Goal: Task Accomplishment & Management: Use online tool/utility

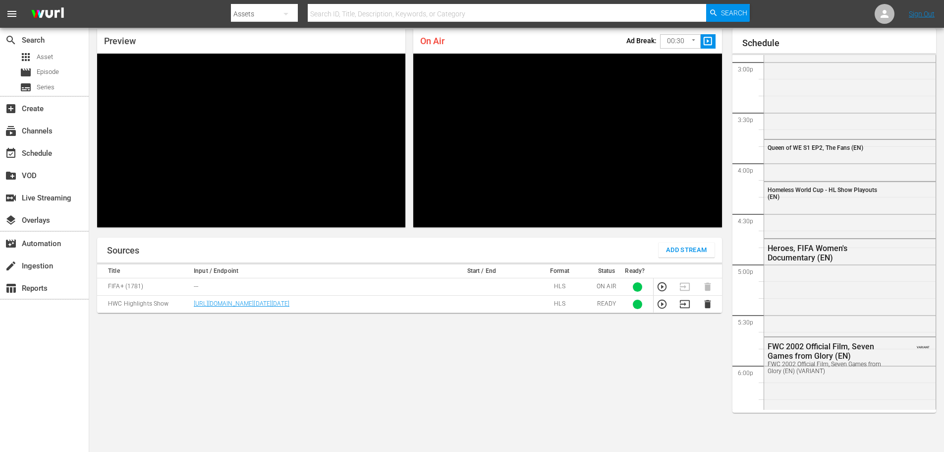
scroll to position [1538, 0]
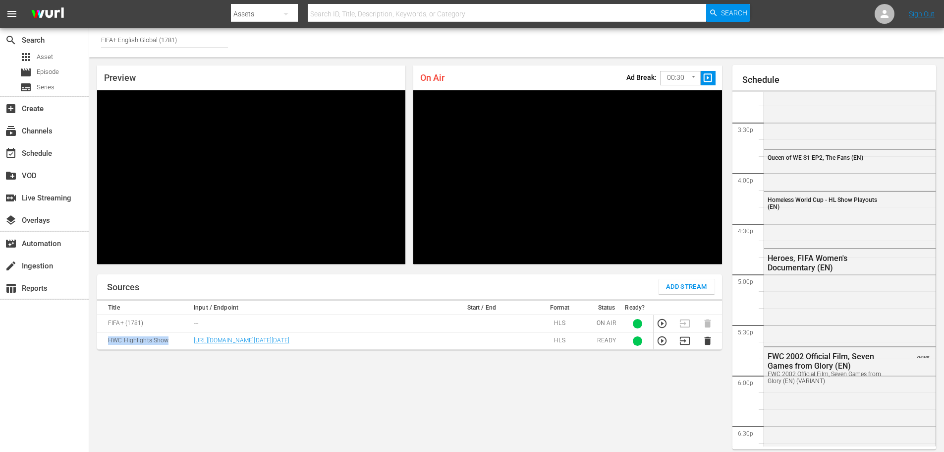
drag, startPoint x: 171, startPoint y: 346, endPoint x: 106, endPoint y: 349, distance: 64.5
click at [106, 349] on td "HWC Highlights Show" at bounding box center [144, 340] width 94 height 17
copy td "HWC Highlights Show"
click at [225, 425] on div "Sources Add Stream Title Input / Endpoint Start / End Format Status Ready? FIFA…" at bounding box center [409, 377] width 625 height 206
click at [708, 346] on icon "button" at bounding box center [707, 340] width 11 height 11
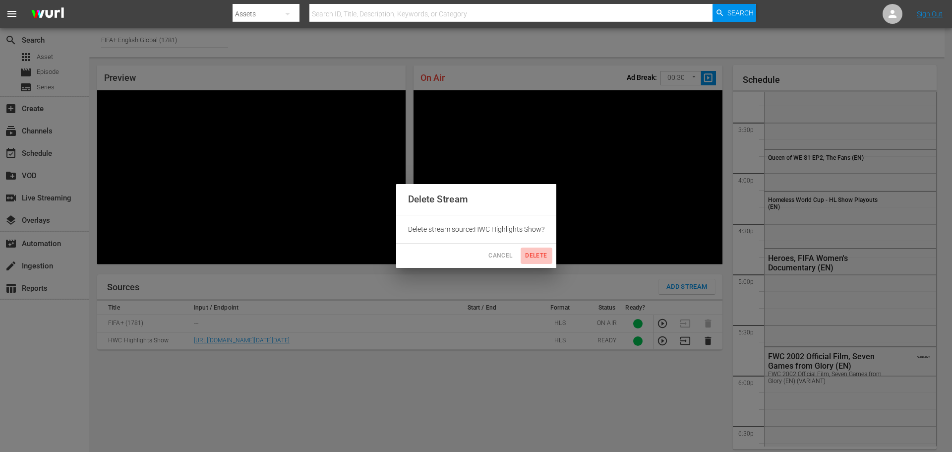
click at [536, 260] on span "Delete" at bounding box center [536, 255] width 24 height 10
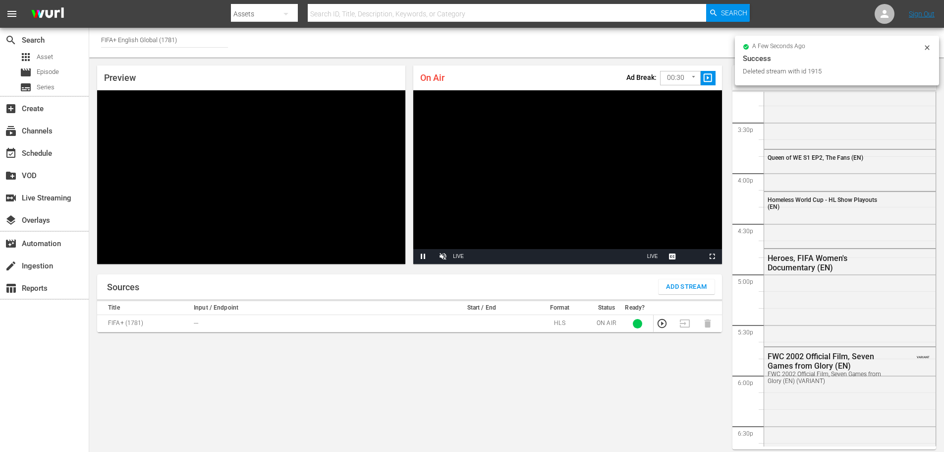
click at [690, 288] on span "Add Stream" at bounding box center [686, 286] width 41 height 11
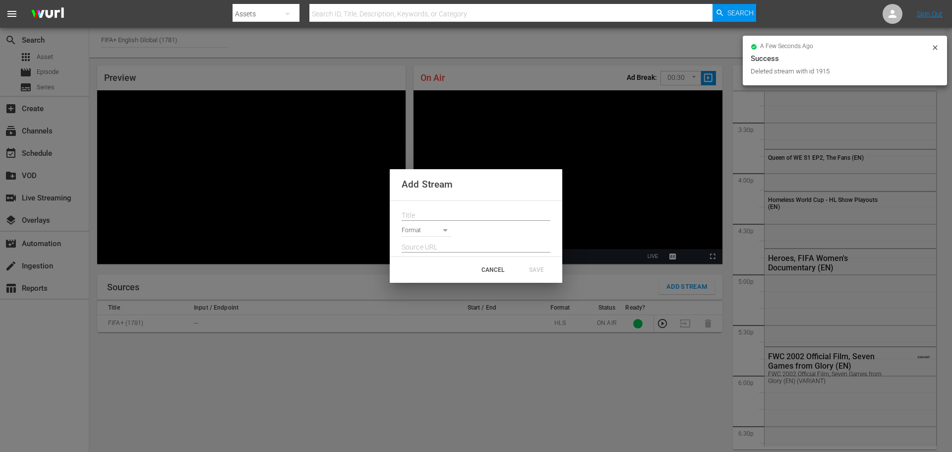
click at [421, 216] on input "text" at bounding box center [475, 215] width 149 height 15
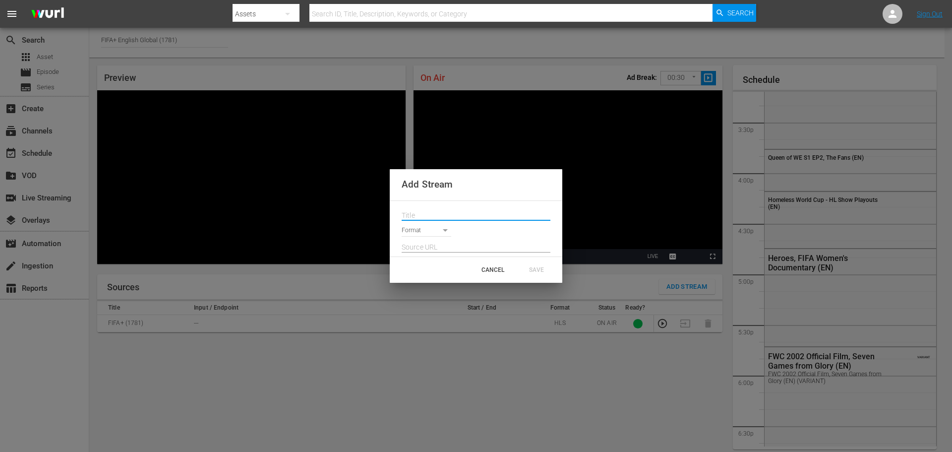
paste input "HWC Highlights Show"
type input "HWC Highlights Show"
click at [419, 227] on body "menu Search By Assets Search ID, Title, Description, Keywords, or Category Sear…" at bounding box center [476, 226] width 952 height 452
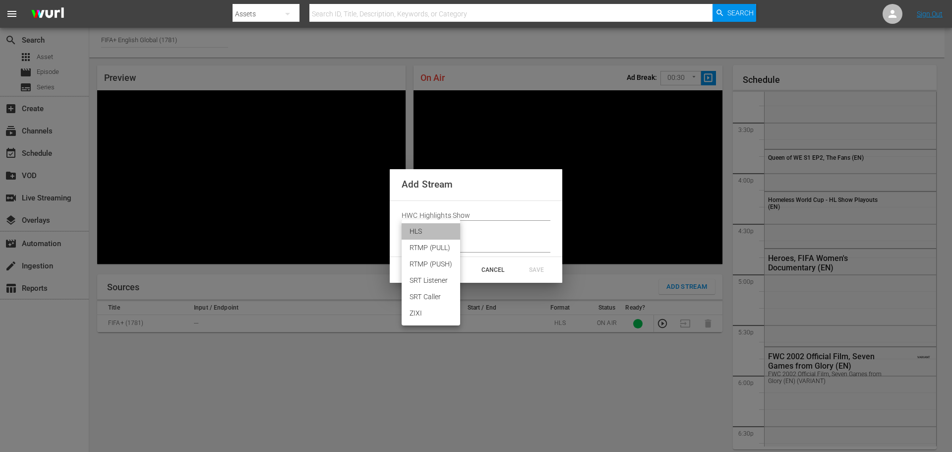
click at [425, 230] on li "HLS" at bounding box center [430, 231] width 58 height 16
type input "HLS"
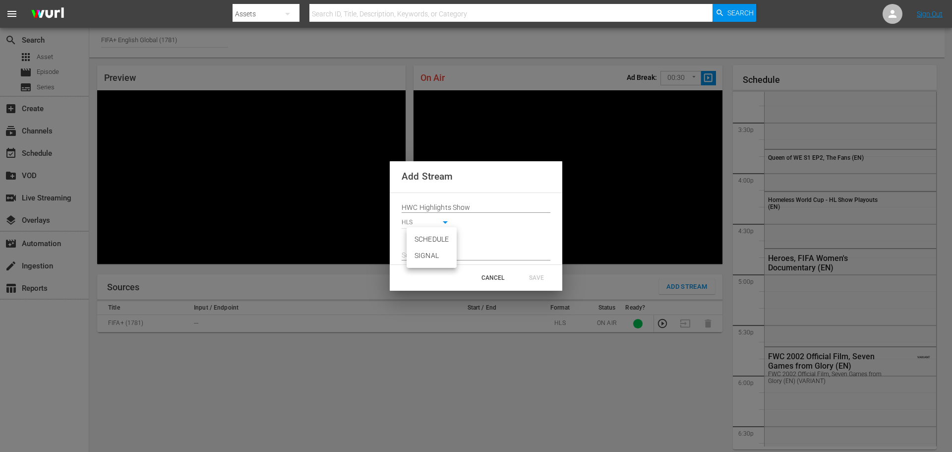
click at [420, 237] on body "menu Search By Assets Search ID, Title, Description, Keywords, or Category Sear…" at bounding box center [476, 226] width 952 height 452
click at [489, 231] on div at bounding box center [476, 226] width 952 height 452
click at [435, 237] on body "menu Search By Assets Search ID, Title, Description, Keywords, or Category Sear…" at bounding box center [476, 226] width 952 height 452
click at [431, 253] on li "SIGNAL" at bounding box center [431, 255] width 50 height 16
type input "SIGNAL"
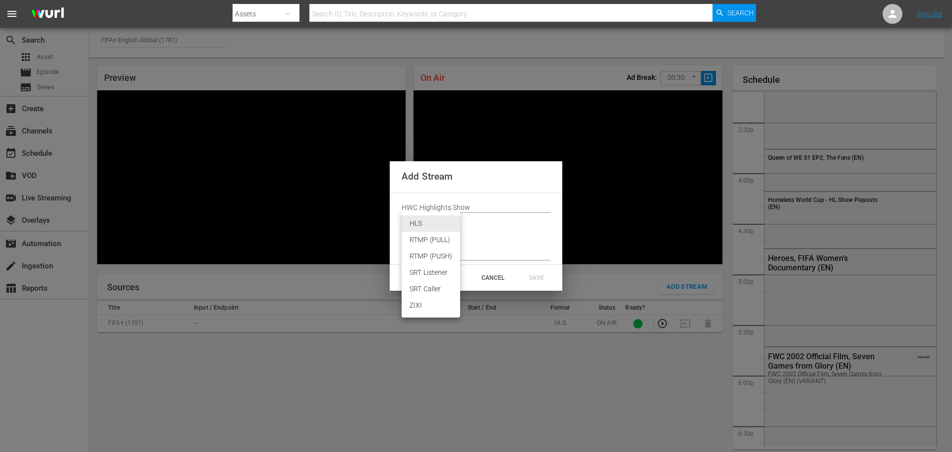
click at [442, 224] on body "menu Search By Assets Search ID, Title, Description, Keywords, or Category Sear…" at bounding box center [476, 226] width 952 height 452
click at [477, 231] on div at bounding box center [476, 226] width 952 height 452
click at [443, 240] on body "menu Search By Assets Search ID, Title, Description, Keywords, or Category Sear…" at bounding box center [476, 226] width 952 height 452
click at [475, 232] on div at bounding box center [476, 226] width 952 height 452
click at [446, 238] on body "menu Search By Assets Search ID, Title, Description, Keywords, or Category Sear…" at bounding box center [476, 226] width 952 height 452
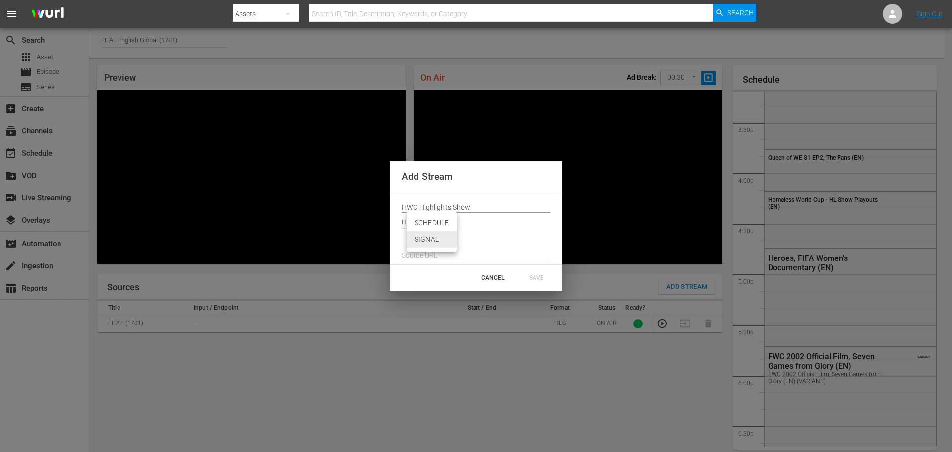
click at [475, 236] on div at bounding box center [476, 226] width 952 height 452
click at [431, 253] on input "text" at bounding box center [475, 255] width 149 height 15
paste input "[URL][DOMAIN_NAME][DATE][DATE]"
type input "[URL][DOMAIN_NAME][DATE][DATE]"
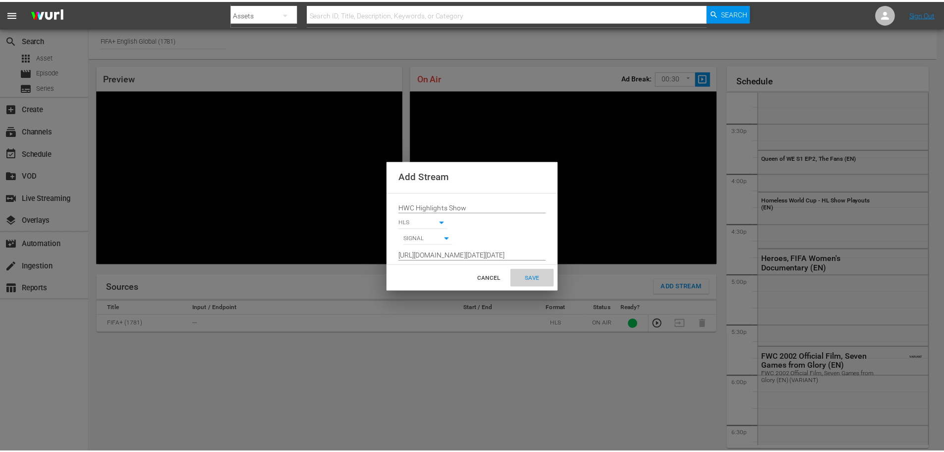
scroll to position [0, 0]
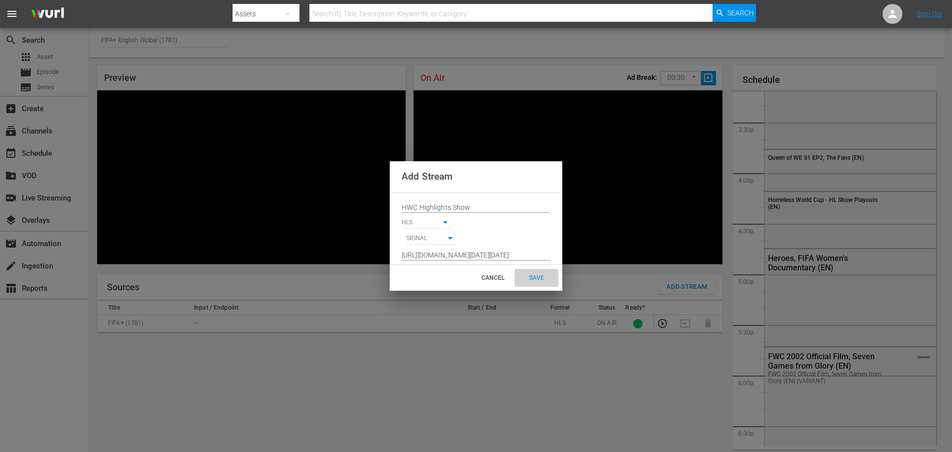
click at [539, 283] on div "SAVE" at bounding box center [536, 278] width 44 height 18
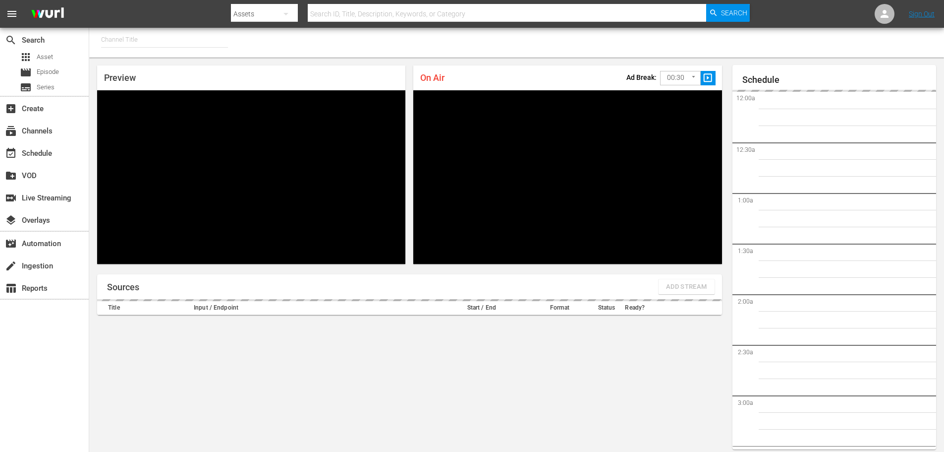
type input "FIFA+ English-Local-US (1854)"
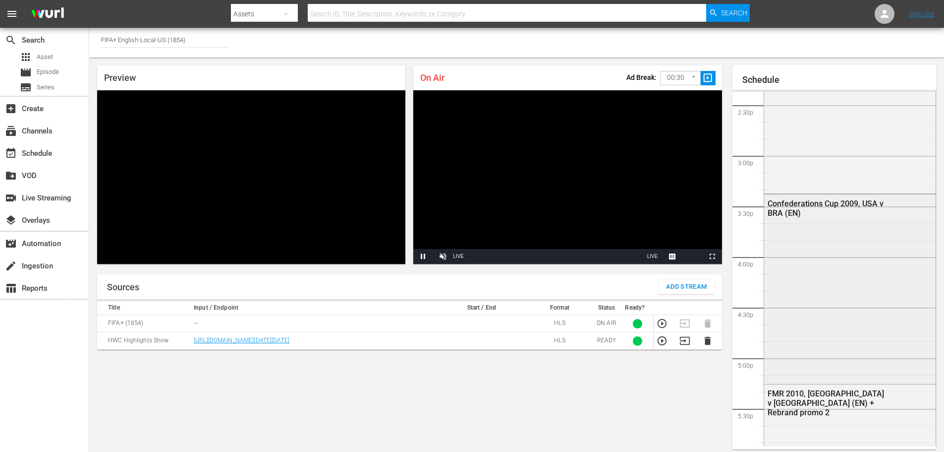
scroll to position [1388, 0]
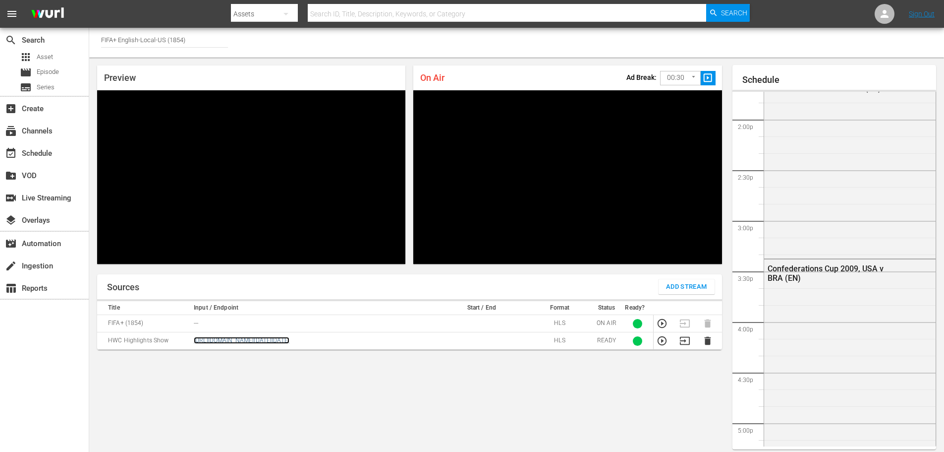
click at [277, 343] on link "[URL][DOMAIN_NAME][DATE][DATE]" at bounding box center [242, 340] width 96 height 7
drag, startPoint x: 201, startPoint y: 356, endPoint x: 188, endPoint y: 344, distance: 17.5
click at [188, 344] on tr "HWC Highlights Show [URL][DOMAIN_NAME][DATE][DATE] HLS READY 1" at bounding box center [409, 340] width 625 height 17
copy tr "[URL][DOMAIN_NAME][DATE][DATE]"
click at [200, 383] on div "Sources Add Stream Title Input / Endpoint Start / End Format Status Ready? FIFA…" at bounding box center [409, 377] width 625 height 206
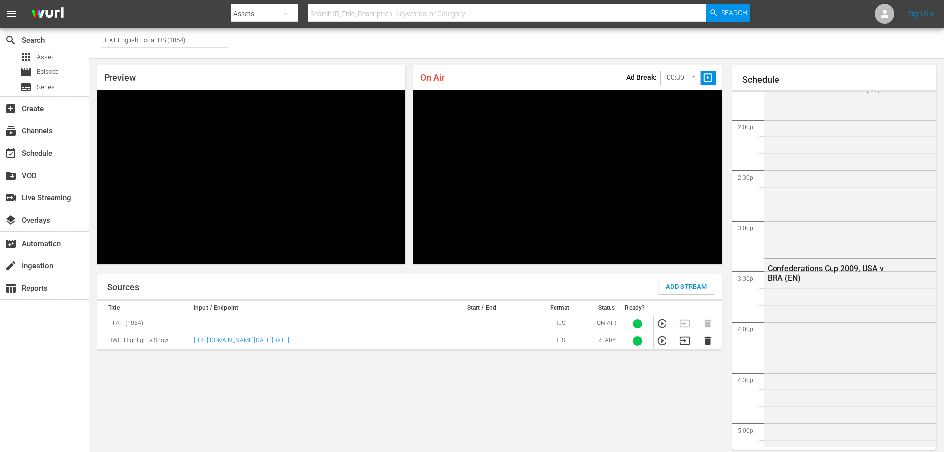
drag, startPoint x: 204, startPoint y: 359, endPoint x: 191, endPoint y: 343, distance: 21.2
click at [191, 343] on td "[URL][DOMAIN_NAME][DATE][DATE]" at bounding box center [313, 340] width 244 height 17
copy link "[URL][DOMAIN_NAME][DATE][DATE]"
click at [210, 349] on td "[URL][DOMAIN_NAME][DATE][DATE]" at bounding box center [313, 340] width 244 height 17
drag, startPoint x: 201, startPoint y: 356, endPoint x: 189, endPoint y: 342, distance: 19.0
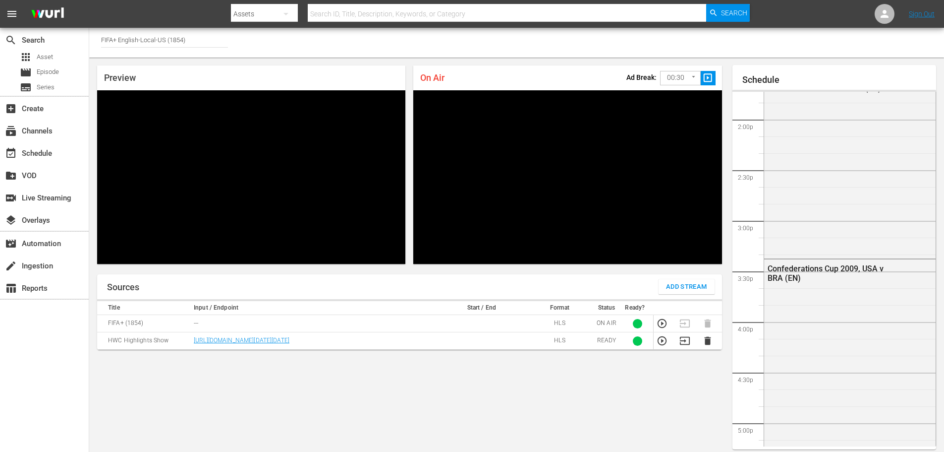
click at [189, 342] on tr "HWC Highlights Show [URL][DOMAIN_NAME][DATE][DATE] HLS READY 1" at bounding box center [409, 340] width 625 height 17
click at [236, 366] on div "Sources Add Stream Title Input / Endpoint Start / End Format Status Ready? FIFA…" at bounding box center [409, 377] width 625 height 206
